Goal: Task Accomplishment & Management: Use online tool/utility

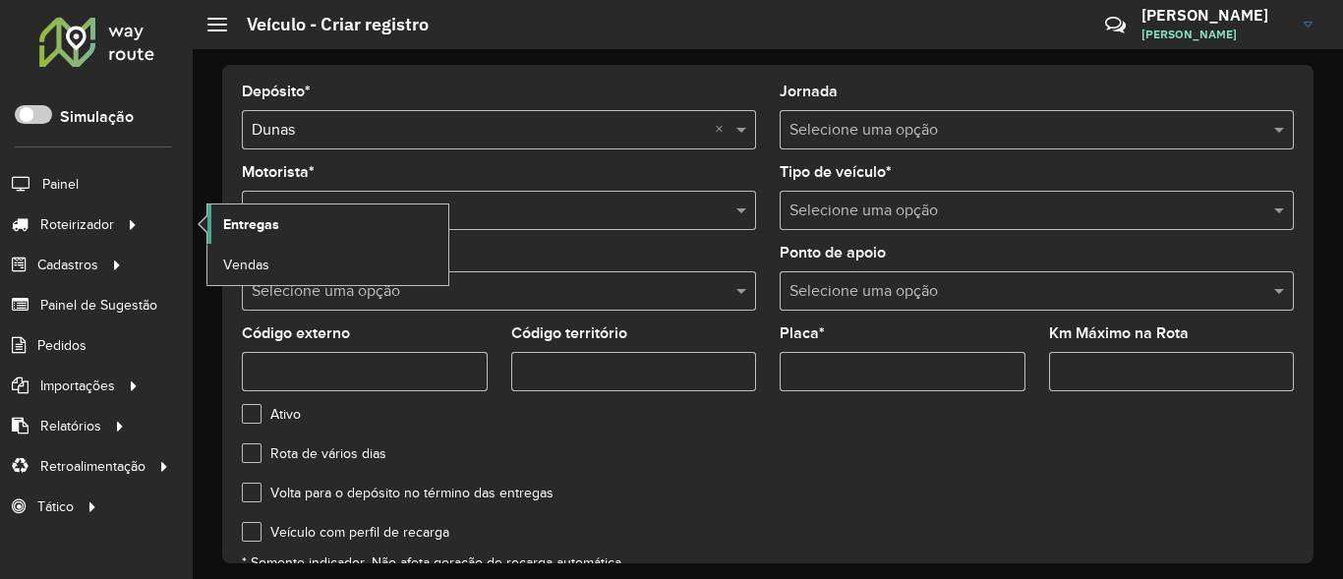
click at [209, 230] on link "Entregas" at bounding box center [327, 224] width 241 height 39
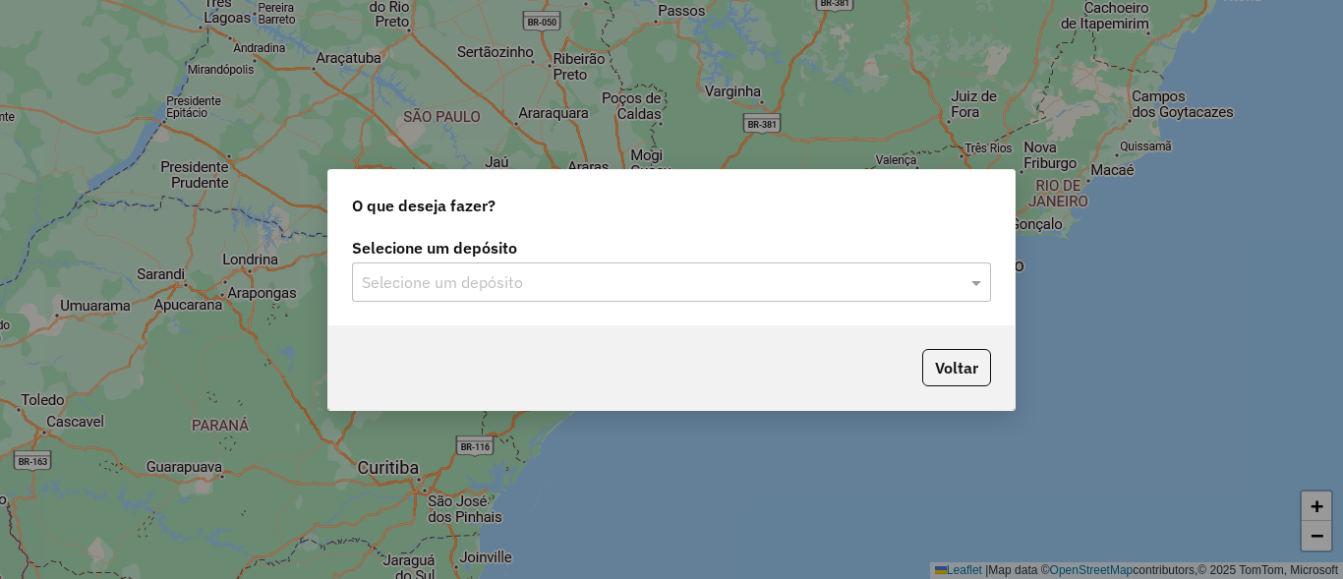
click at [792, 267] on div "Selecione um depósito" at bounding box center [671, 282] width 639 height 39
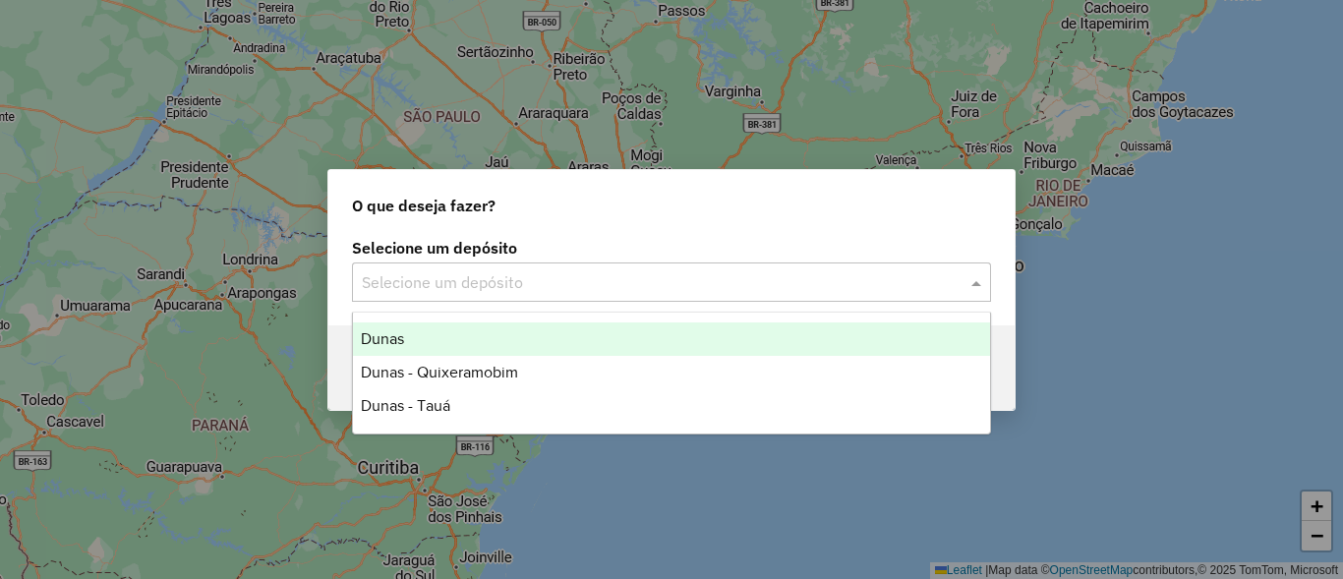
click at [437, 327] on div "Dunas" at bounding box center [671, 339] width 637 height 33
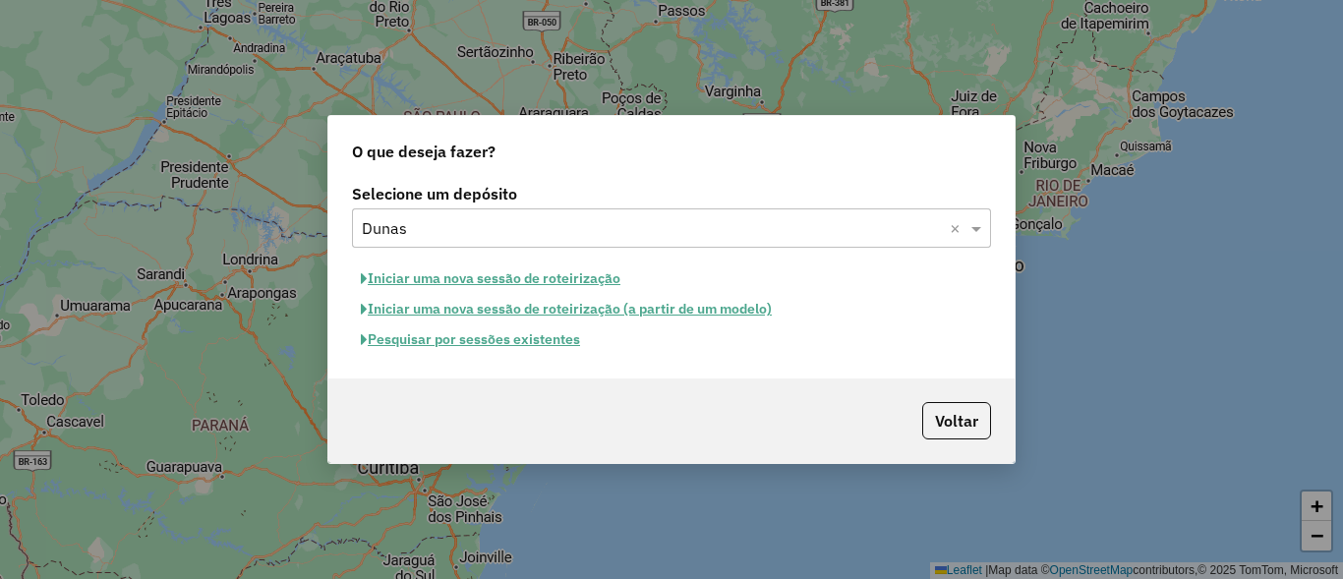
click at [489, 338] on button "Pesquisar por sessões existentes" at bounding box center [470, 339] width 237 height 30
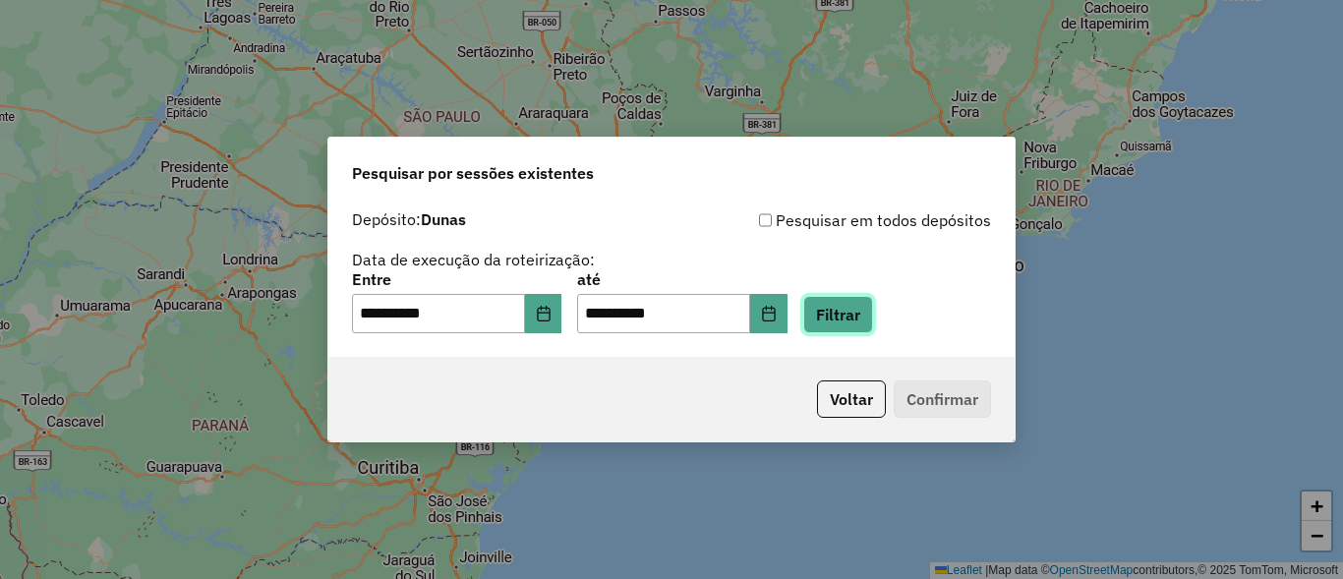
click at [873, 314] on button "Filtrar" at bounding box center [838, 314] width 70 height 37
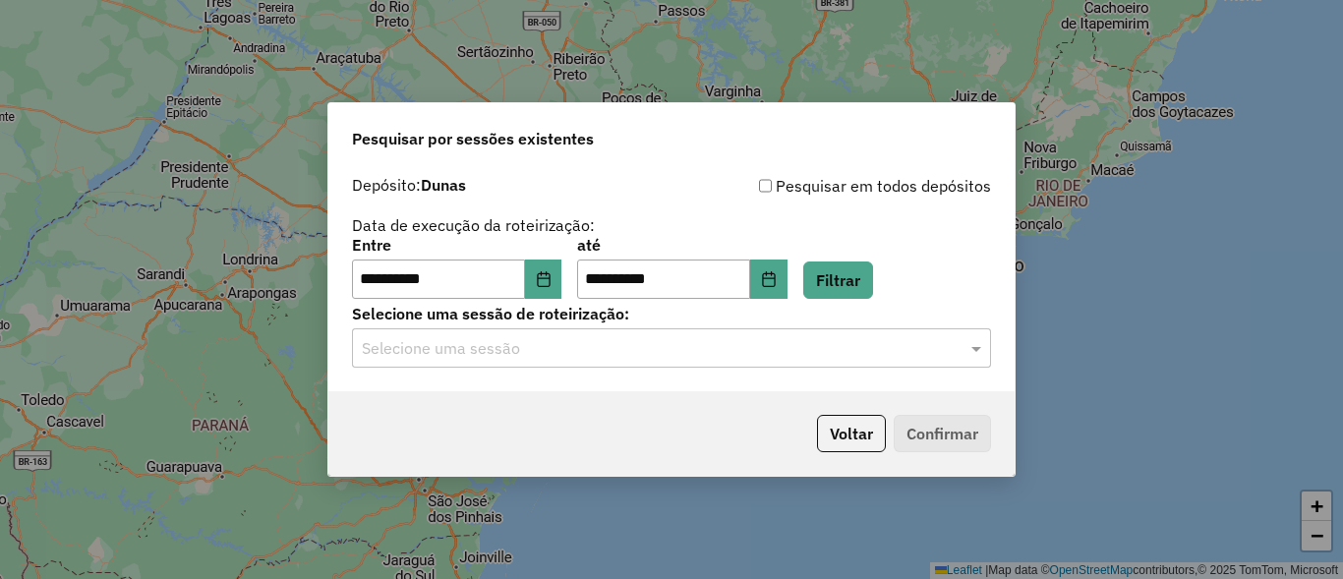
click at [497, 353] on input "text" at bounding box center [652, 349] width 580 height 24
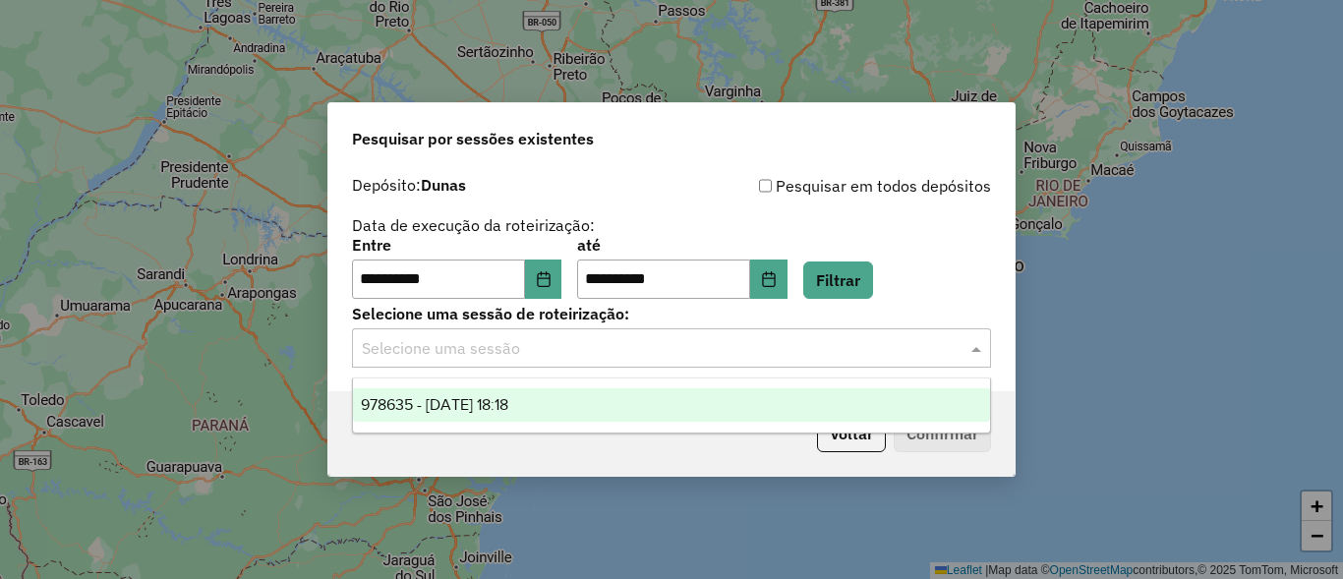
click at [451, 415] on div "978635 - 13/08/2025 18:18" at bounding box center [671, 404] width 637 height 33
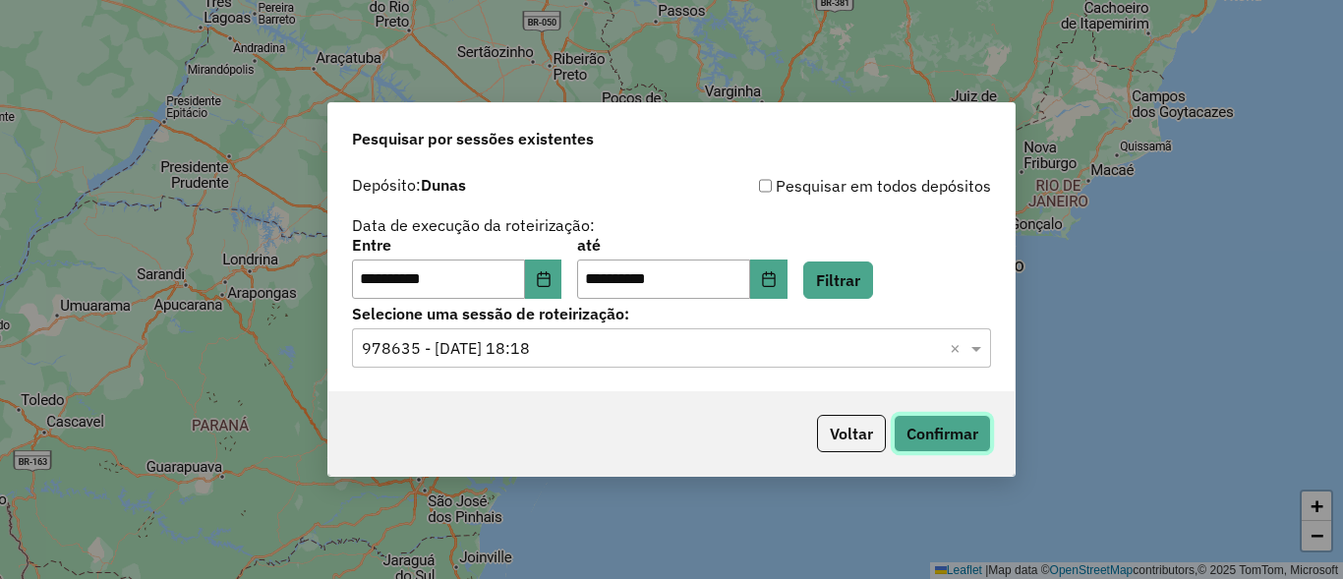
click at [936, 441] on button "Confirmar" at bounding box center [942, 433] width 97 height 37
